Goal: Answer question/provide support

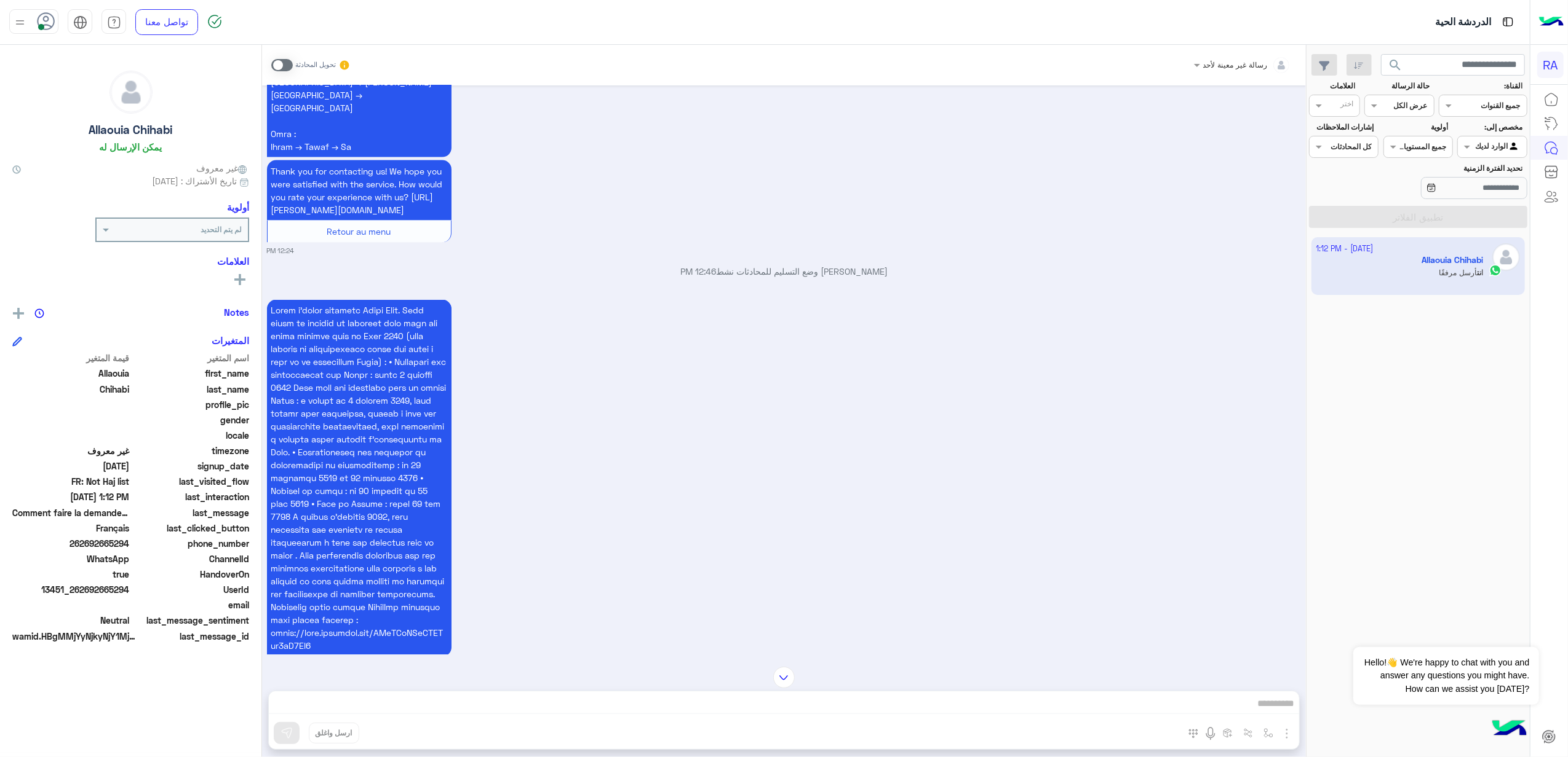
scroll to position [2122, 0]
click at [1494, 137] on div "Agent Filter الوارد لديك" at bounding box center [1492, 147] width 70 height 22
click at [1497, 197] on b "غير معينة" at bounding box center [1492, 194] width 33 height 10
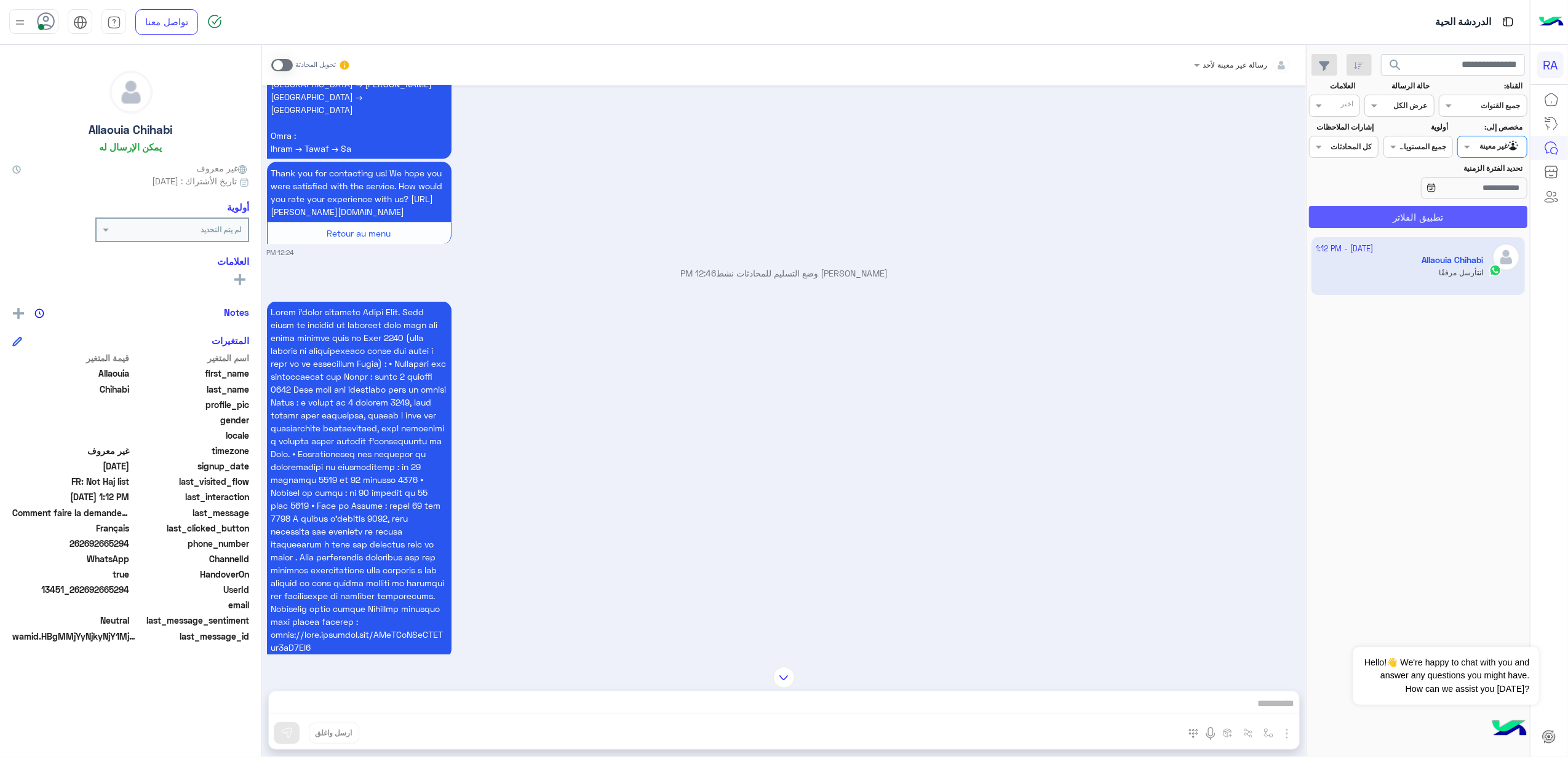
click at [1440, 216] on button "تطبيق الفلاتر" at bounding box center [1418, 217] width 218 height 22
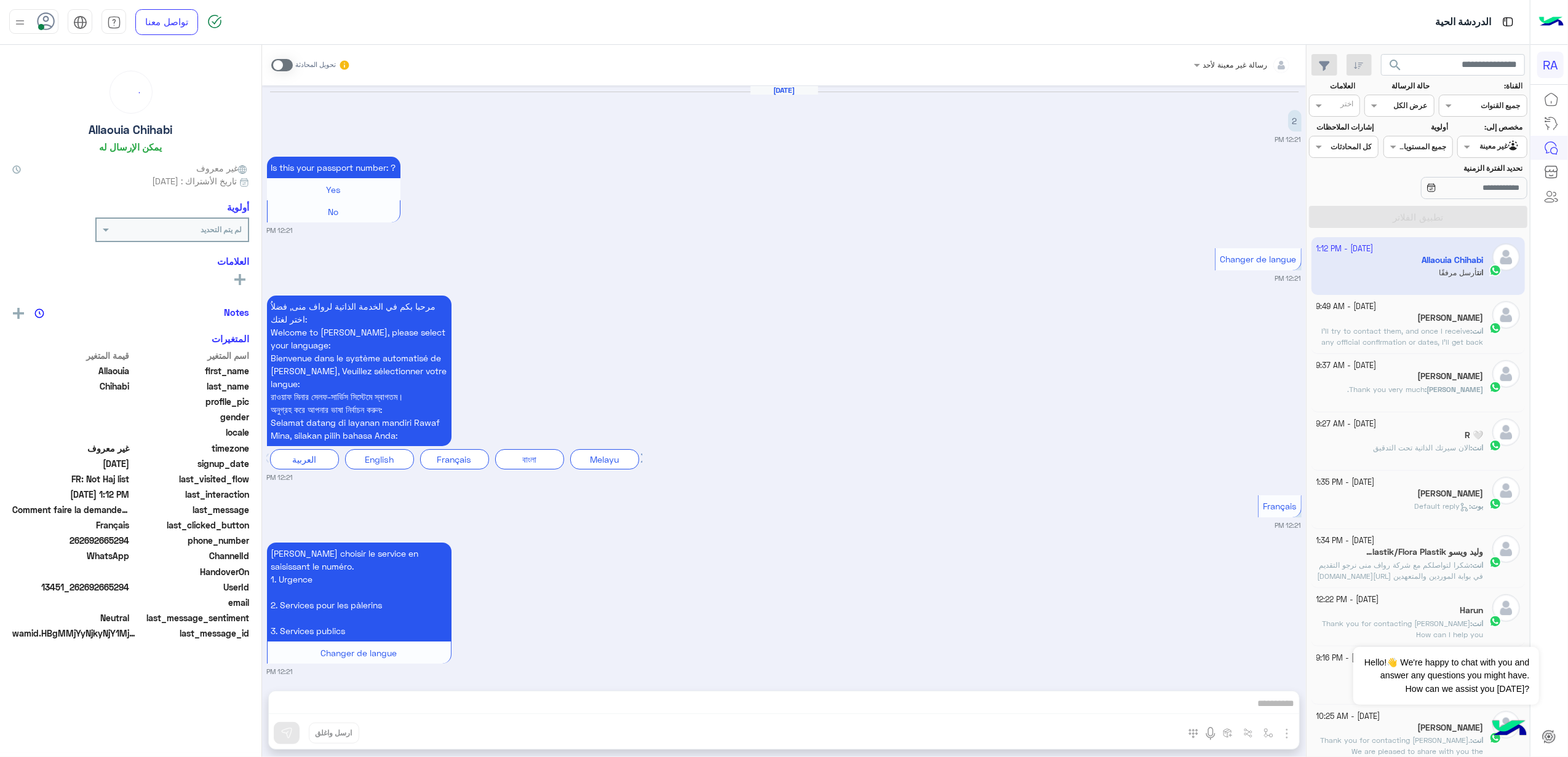
scroll to position [2386, 0]
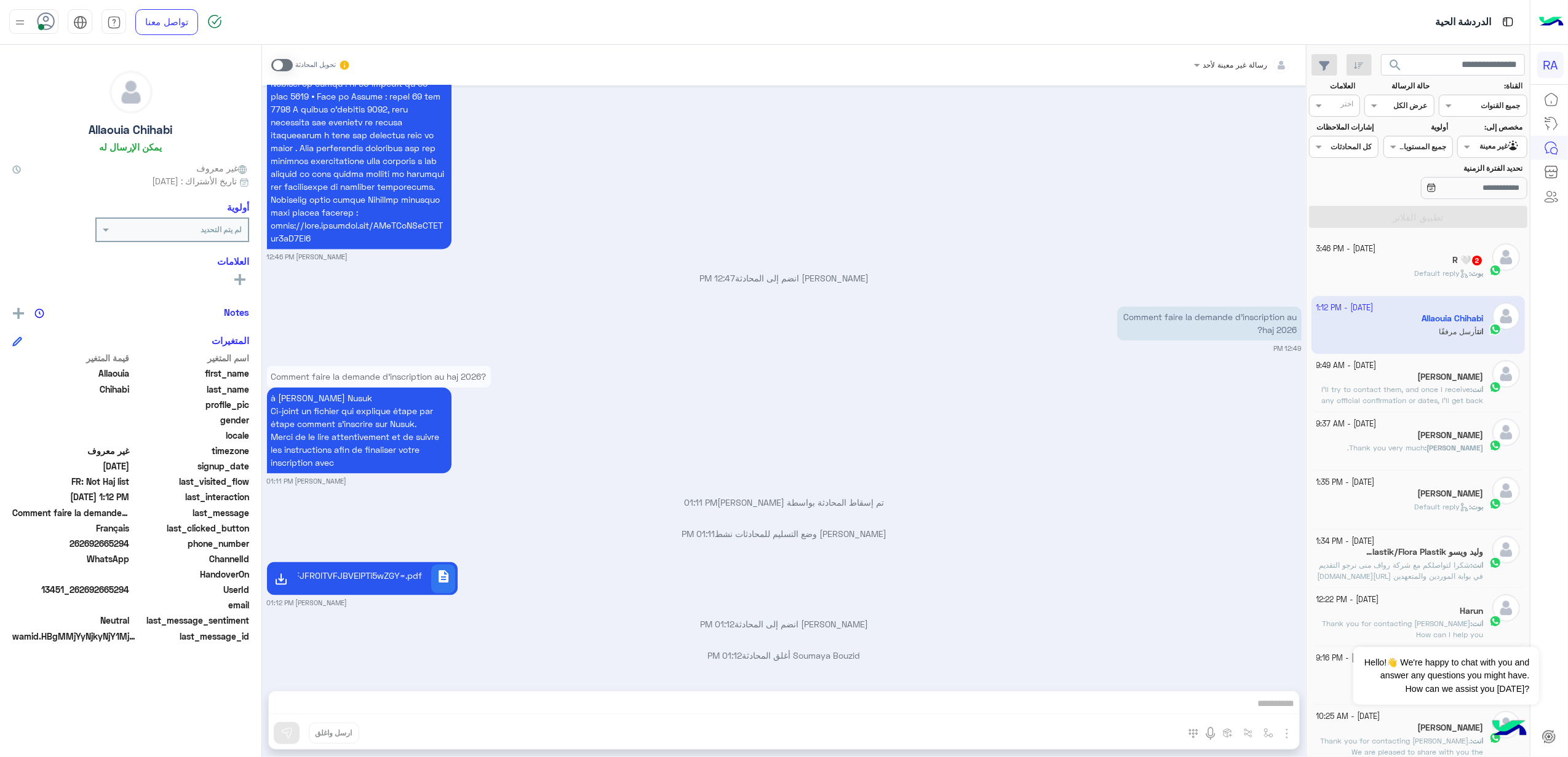
click at [1430, 260] on div "R 🤍 2" at bounding box center [1399, 261] width 167 height 13
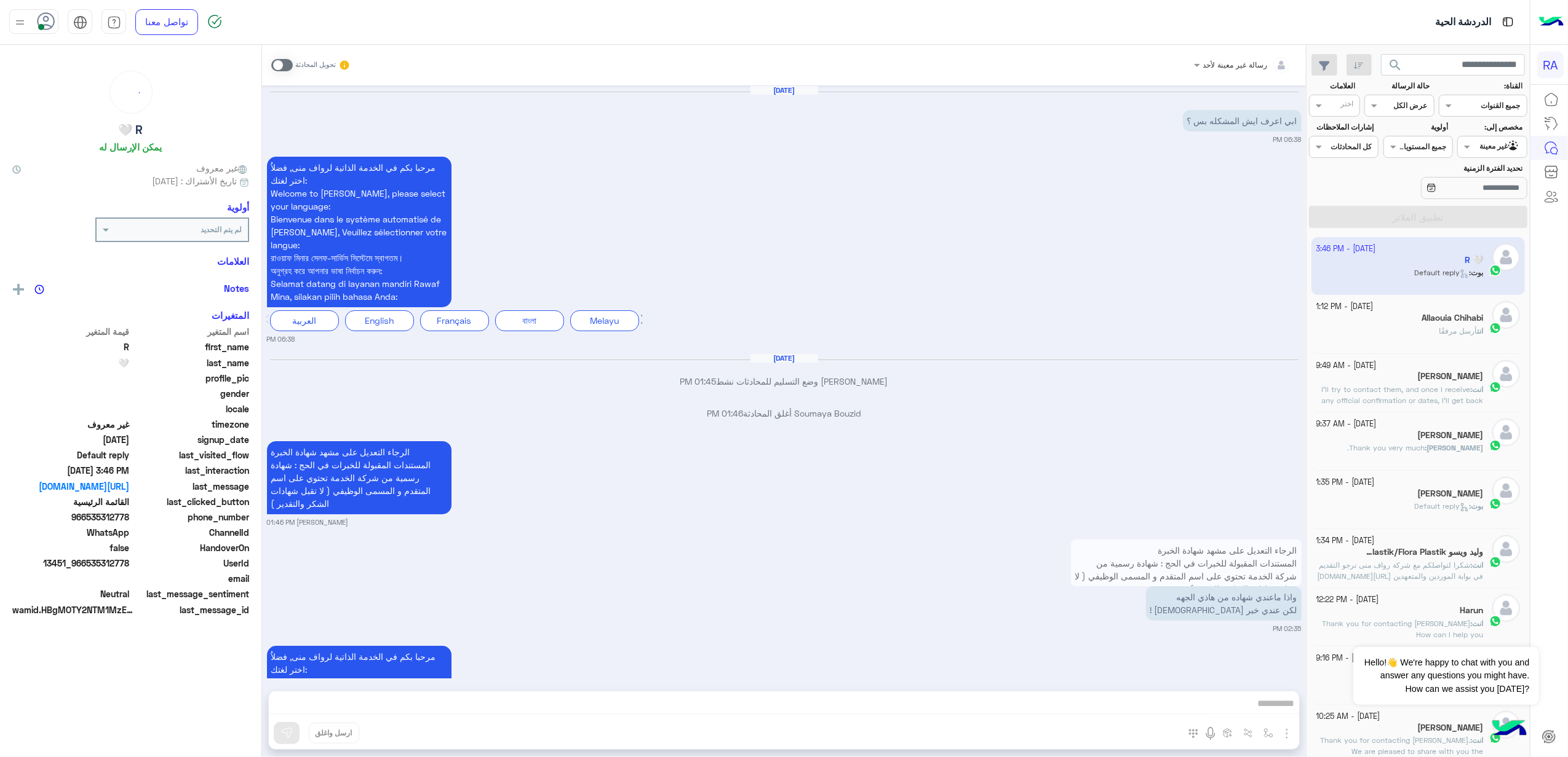
scroll to position [2578, 0]
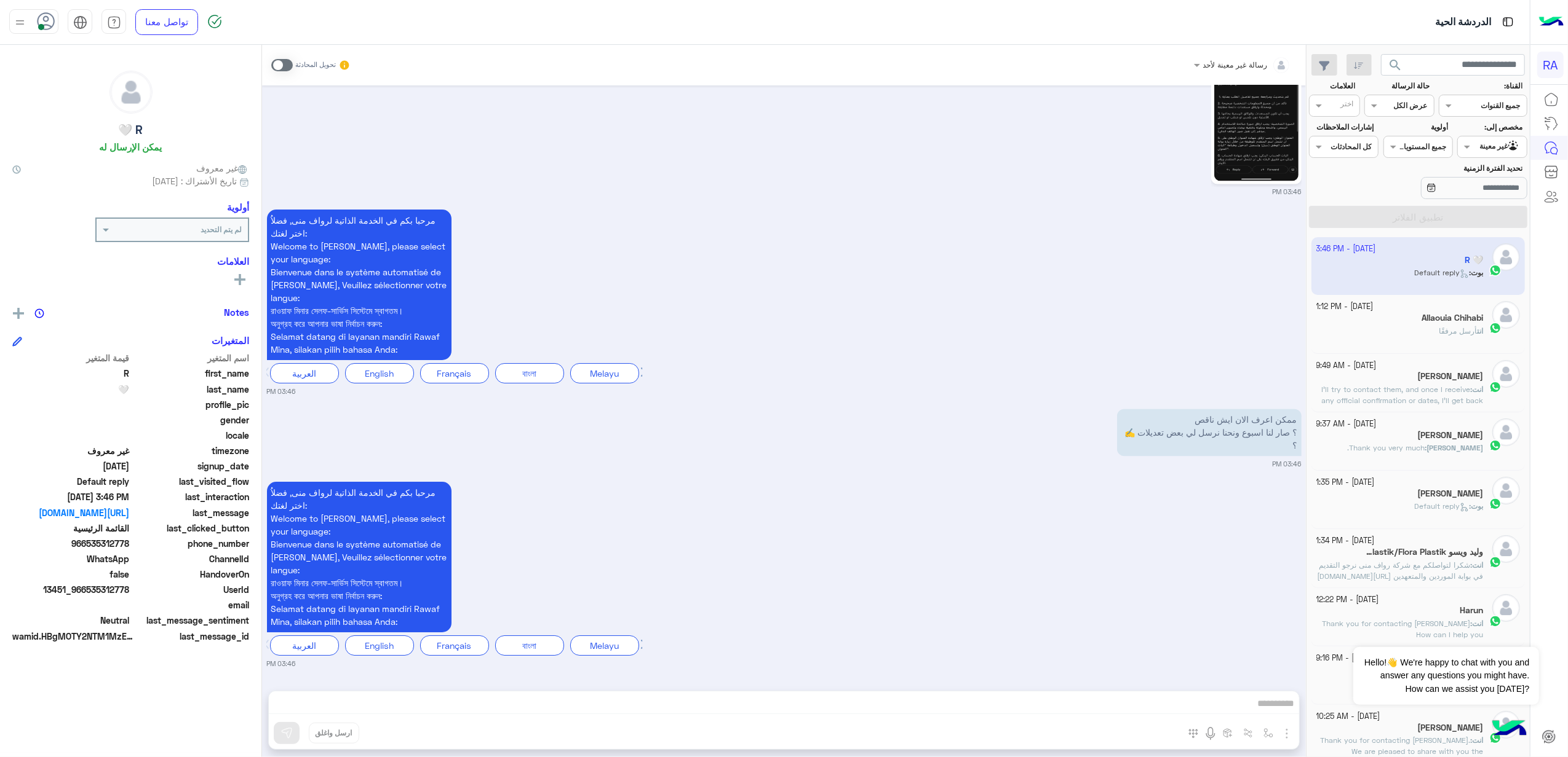
click at [288, 64] on span at bounding box center [281, 65] width 21 height 12
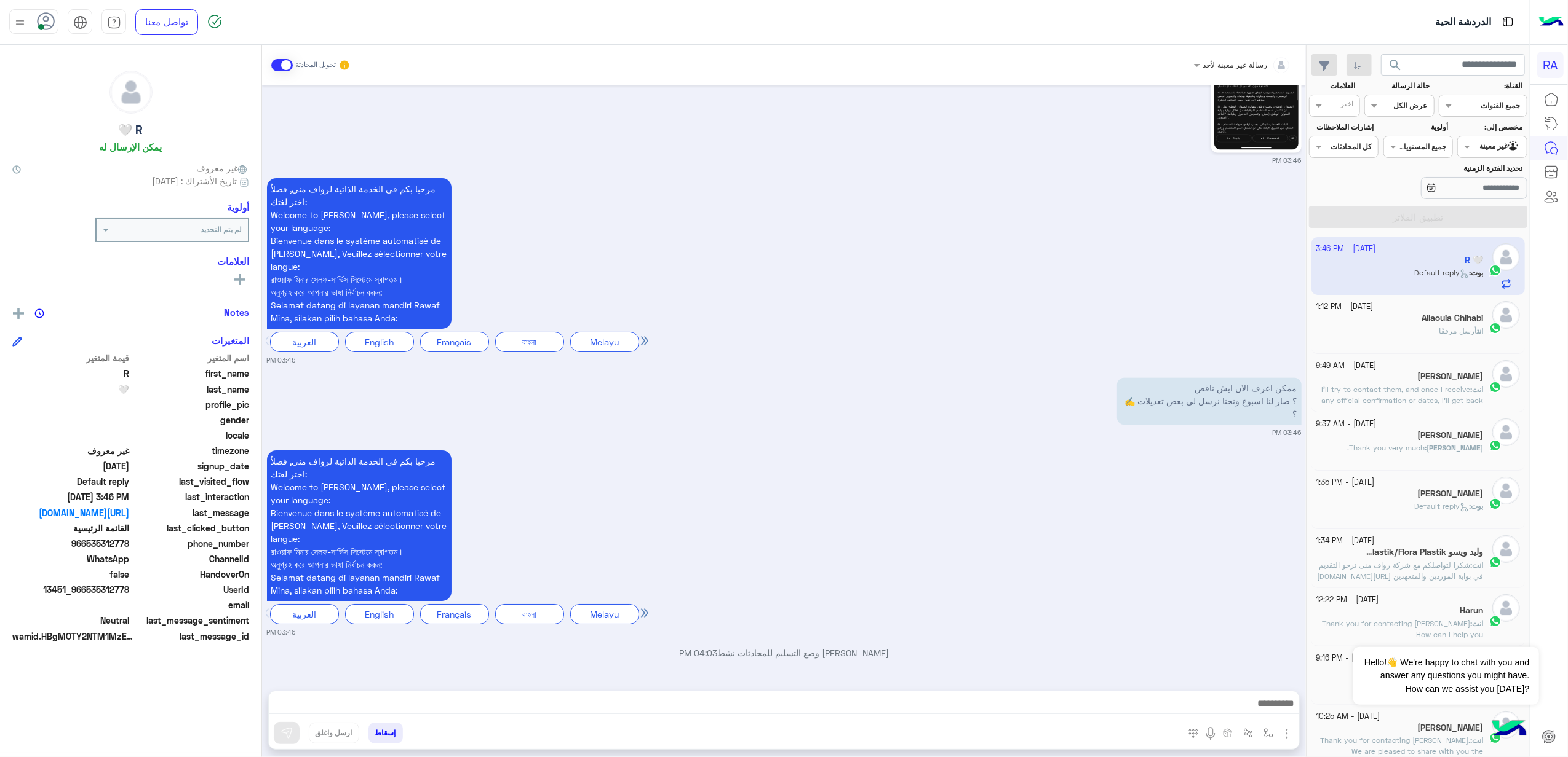
click at [107, 577] on span "false" at bounding box center [70, 574] width 117 height 13
click at [97, 545] on span "966535312778" at bounding box center [70, 543] width 117 height 13
click at [104, 539] on span "966535312778" at bounding box center [70, 543] width 117 height 13
click at [104, 537] on span "966535312778" at bounding box center [70, 543] width 117 height 13
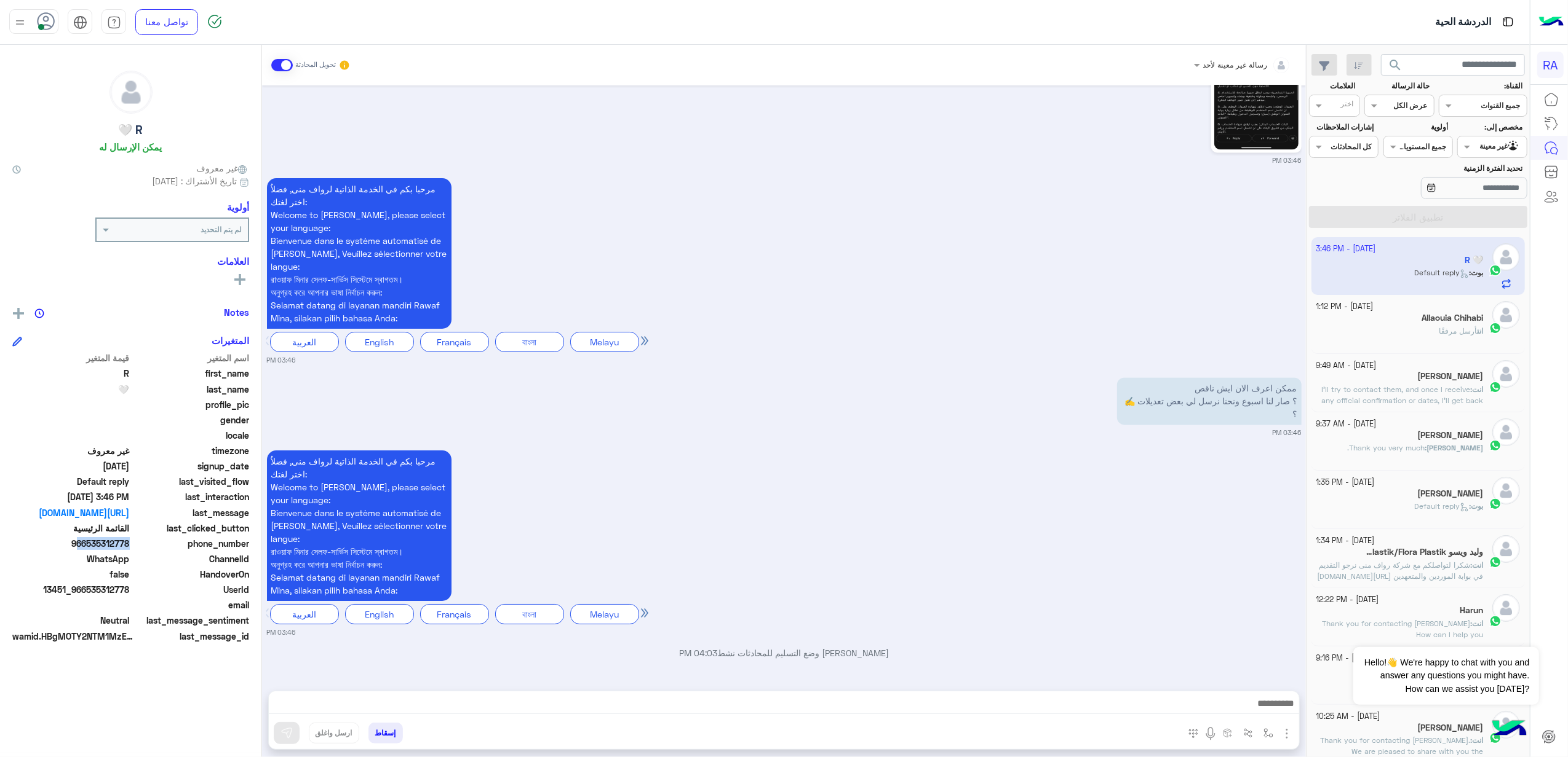
click at [104, 537] on span "966535312778" at bounding box center [70, 543] width 117 height 13
click at [283, 65] on span at bounding box center [281, 65] width 21 height 12
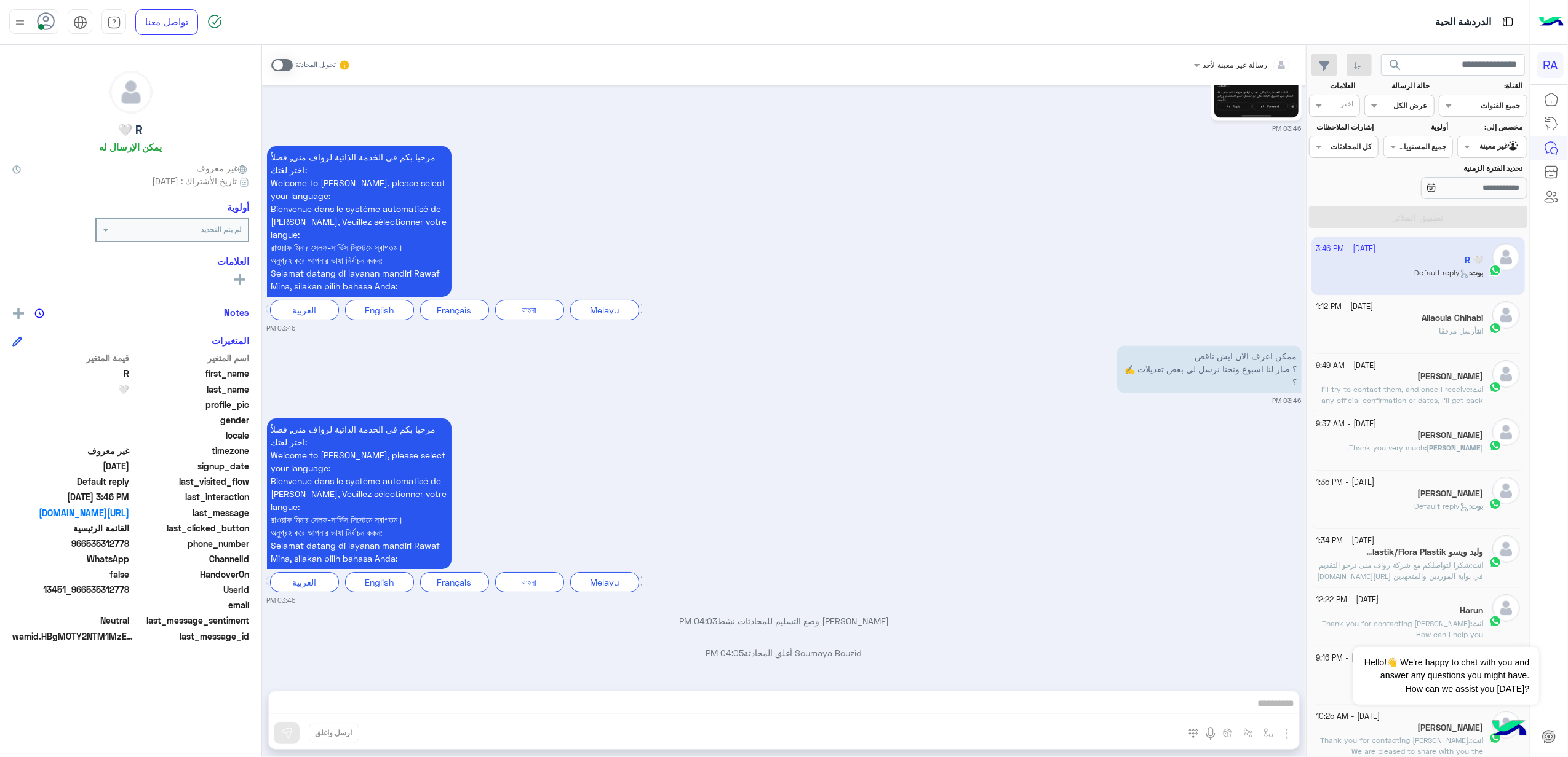
scroll to position [2395, 0]
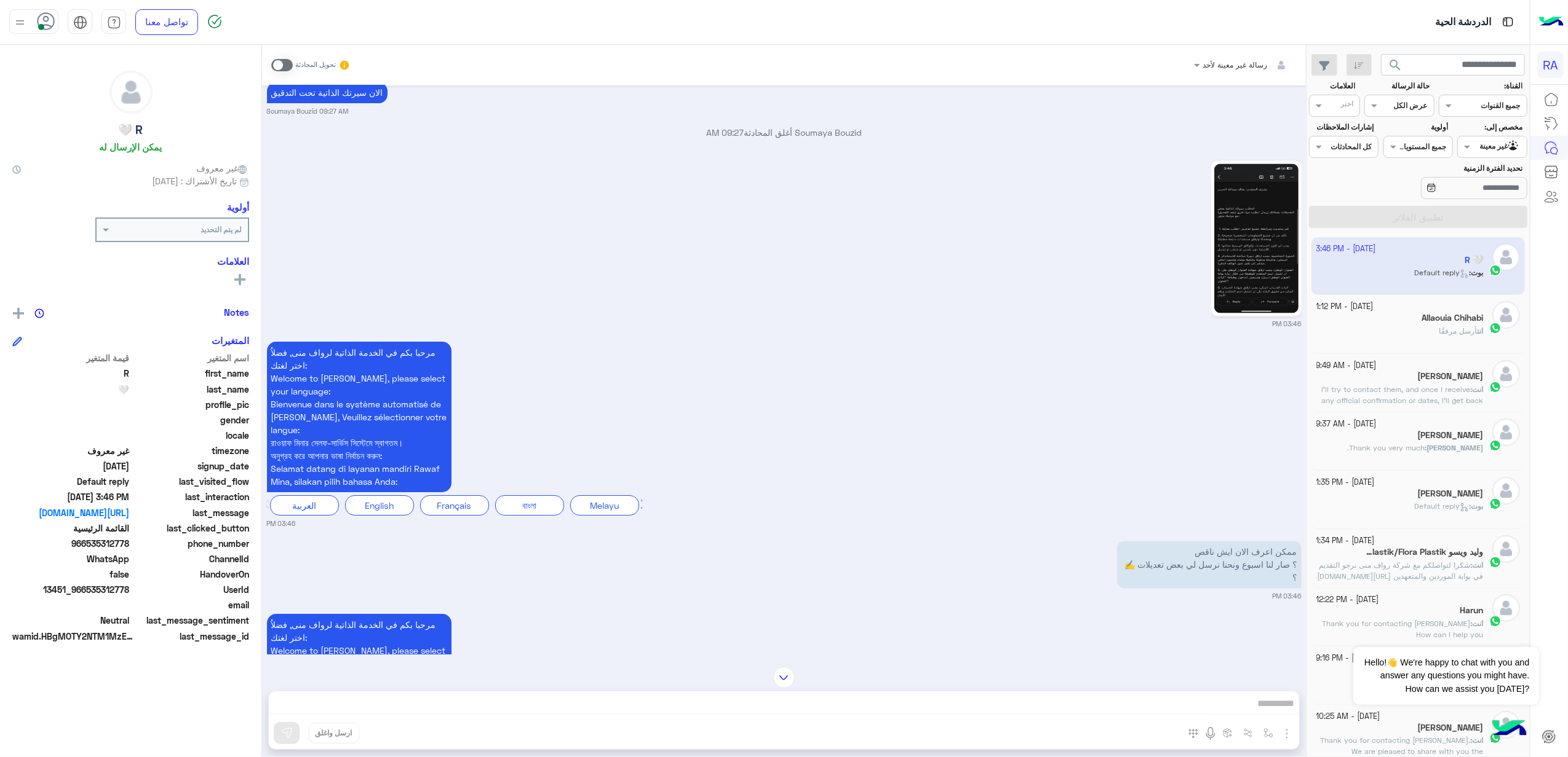
click at [1249, 306] on img at bounding box center [1256, 238] width 84 height 149
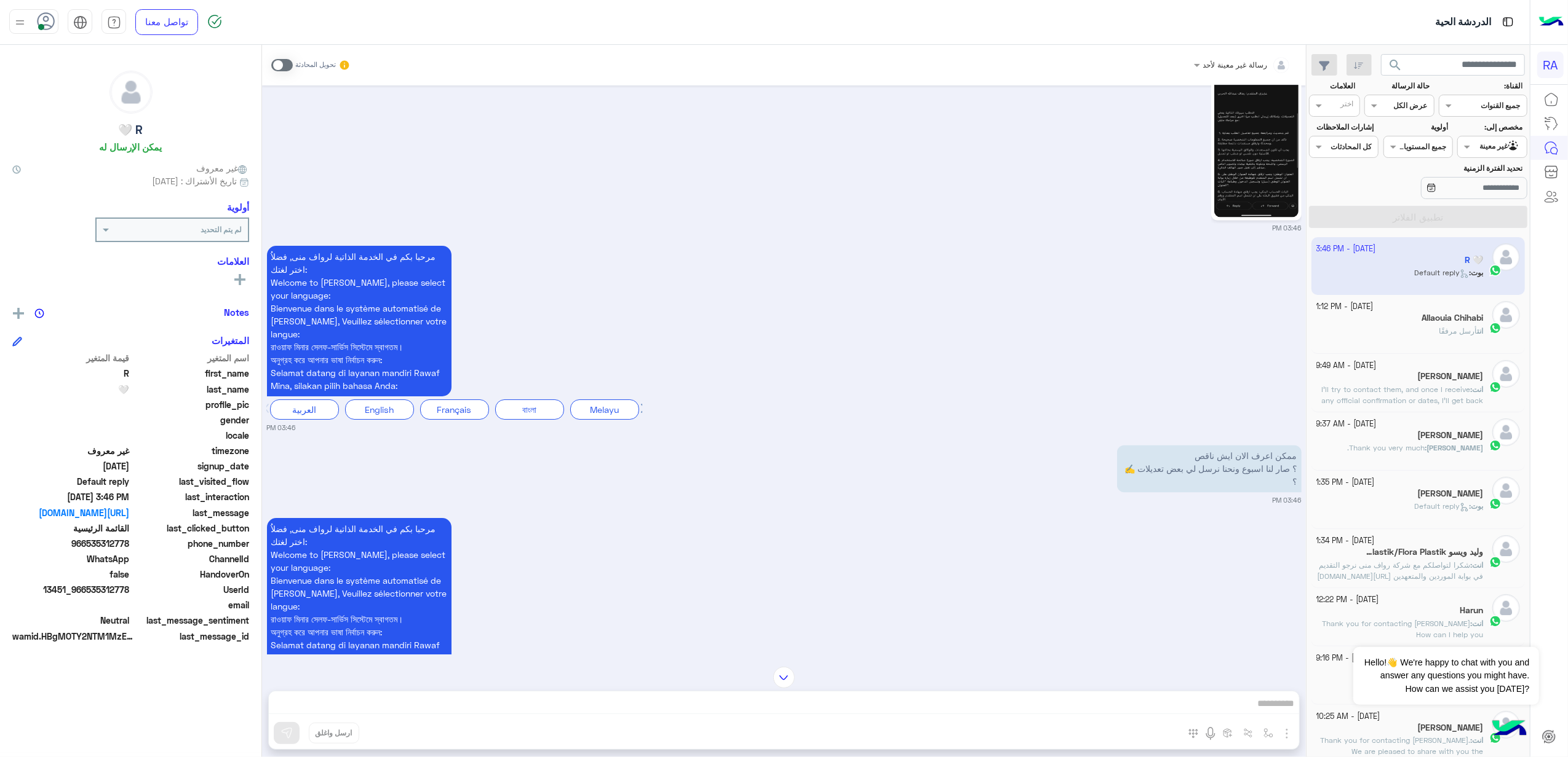
scroll to position [2641, 0]
